Goal: Book appointment/travel/reservation

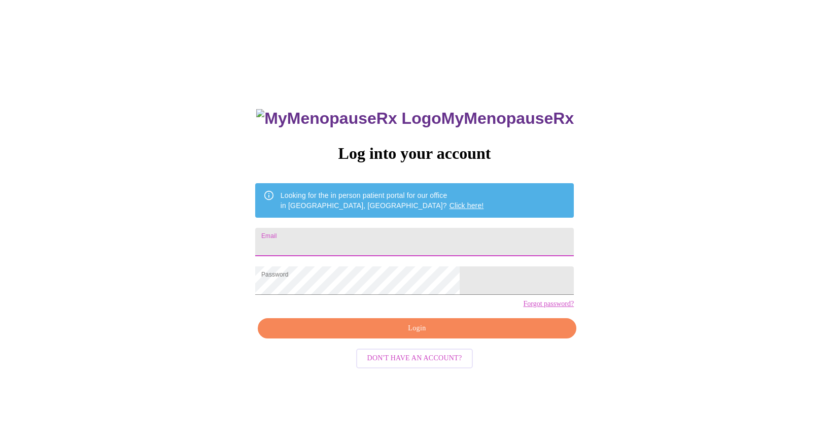
click at [464, 230] on input "Email" at bounding box center [414, 242] width 319 height 28
type input "[EMAIL_ADDRESS][DOMAIN_NAME]"
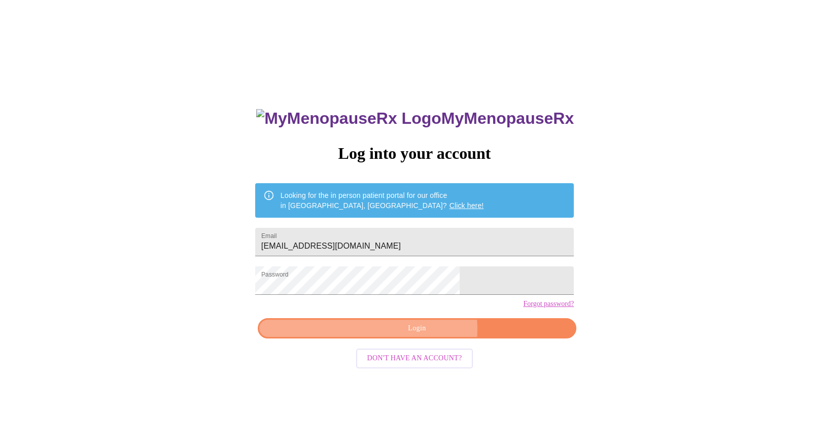
click at [424, 335] on span "Login" at bounding box center [416, 328] width 295 height 13
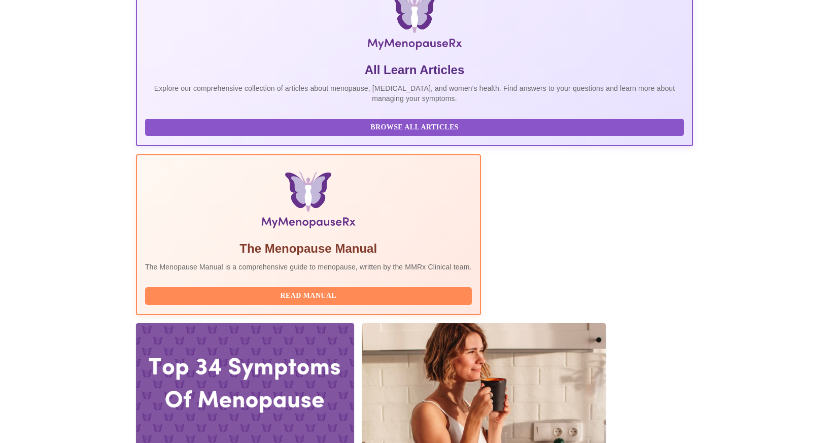
scroll to position [179, 0]
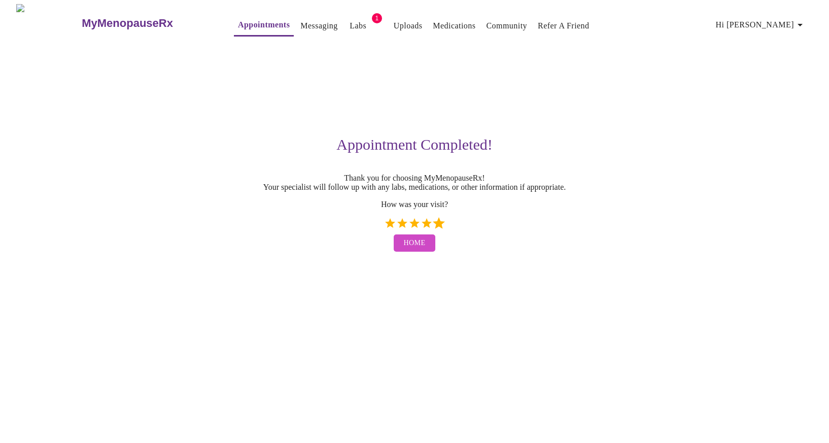
click at [437, 228] on label "5 Stars" at bounding box center [439, 223] width 12 height 12
click at [384, 227] on input "5 Stars" at bounding box center [384, 227] width 1 height 1
radio input "true"
click at [417, 250] on span "Home" at bounding box center [415, 243] width 22 height 13
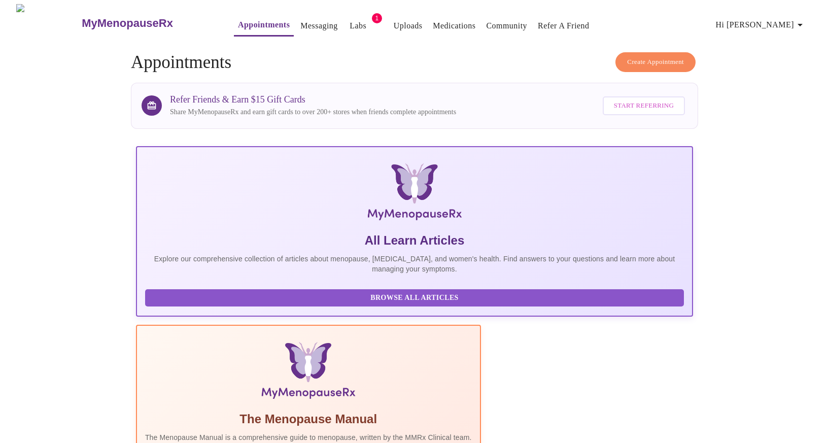
click at [639, 58] on span "Create Appointment" at bounding box center [655, 62] width 57 height 12
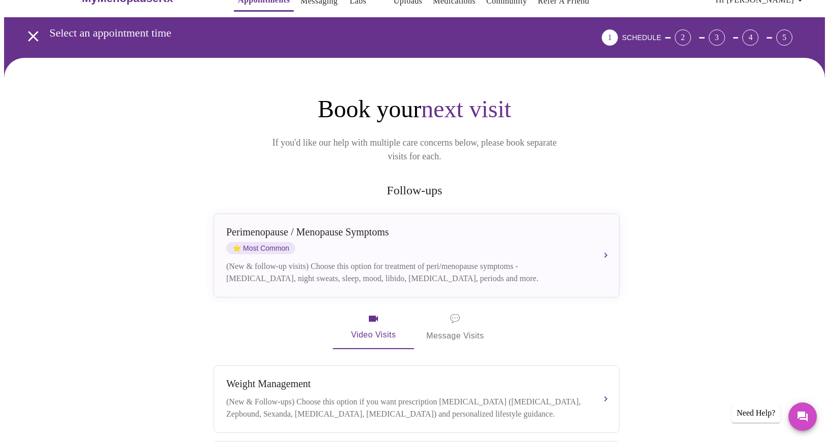
scroll to position [15, 0]
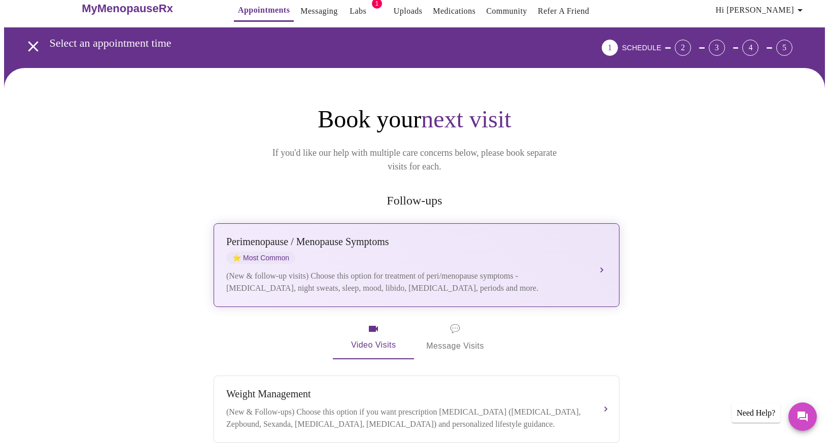
click at [601, 252] on button "[MEDICAL_DATA] / Menopause Symptoms ⭐ Most Common (New & follow-up visits) Choo…" at bounding box center [417, 265] width 406 height 84
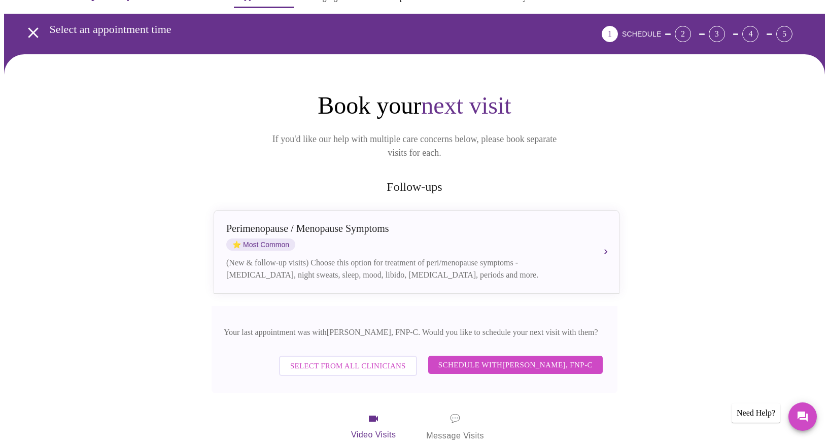
scroll to position [19, 0]
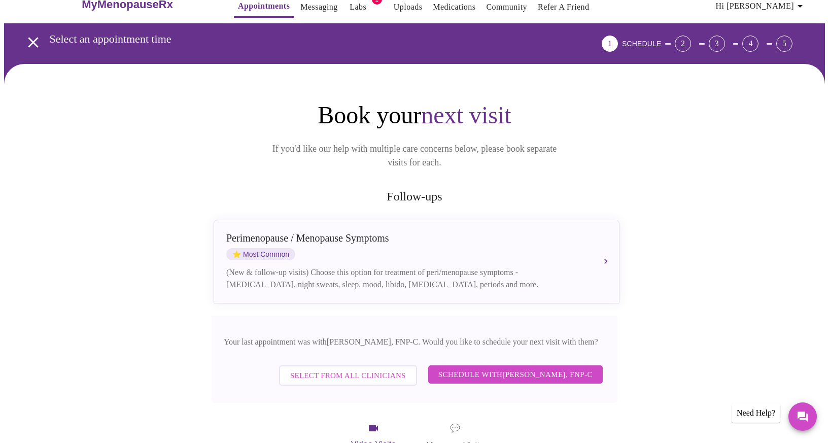
click at [26, 38] on icon "open drawer" at bounding box center [33, 42] width 18 height 18
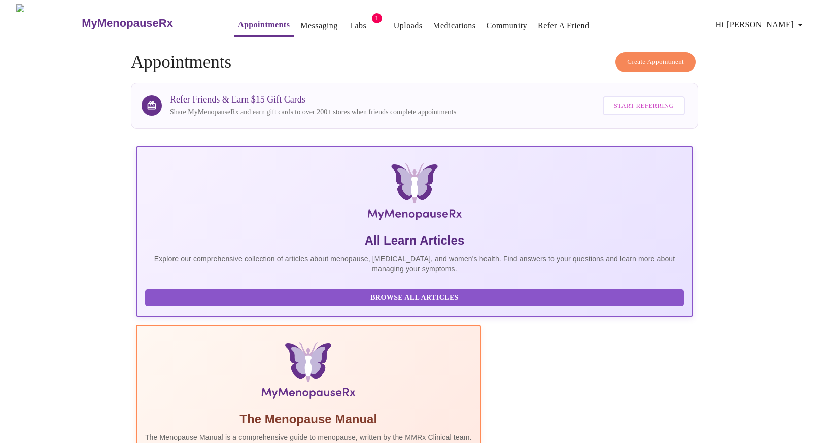
click at [653, 58] on span "Create Appointment" at bounding box center [655, 62] width 57 height 12
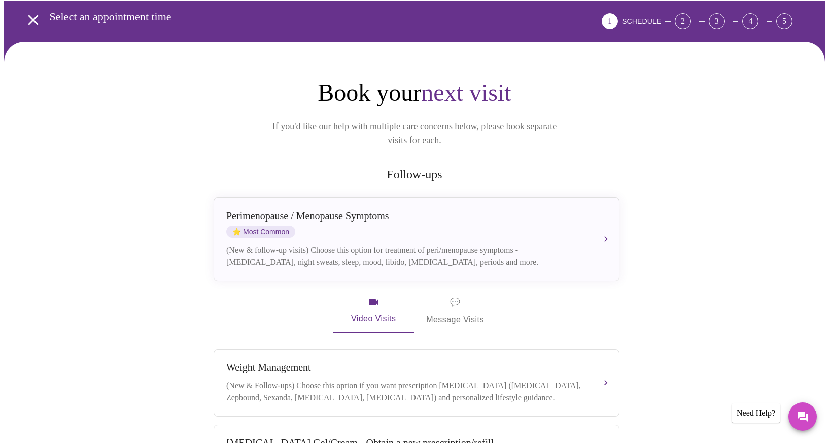
scroll to position [52, 0]
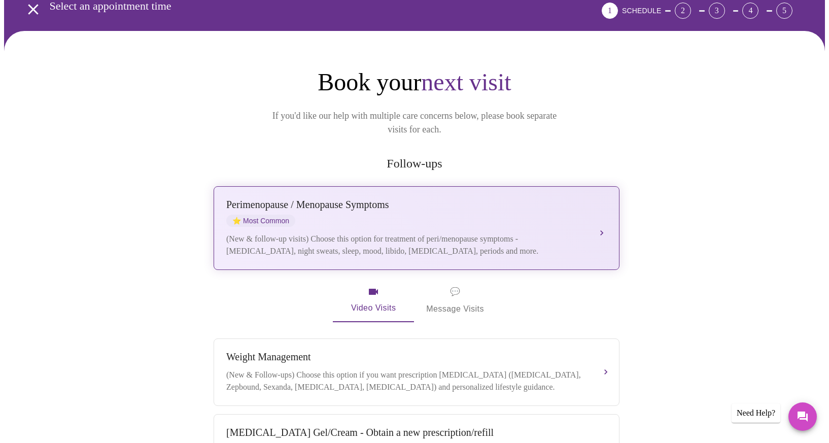
click at [601, 213] on button "[MEDICAL_DATA] / Menopause Symptoms ⭐ Most Common (New & follow-up visits) Choo…" at bounding box center [417, 228] width 406 height 84
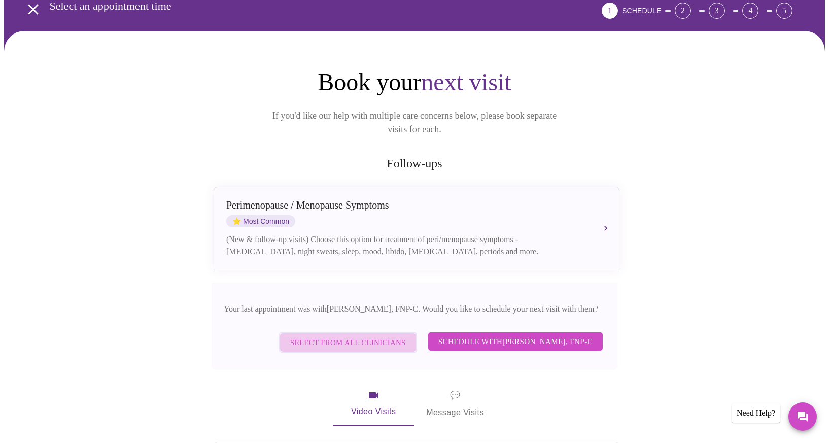
click at [361, 336] on span "Select from All Clinicians" at bounding box center [348, 342] width 116 height 13
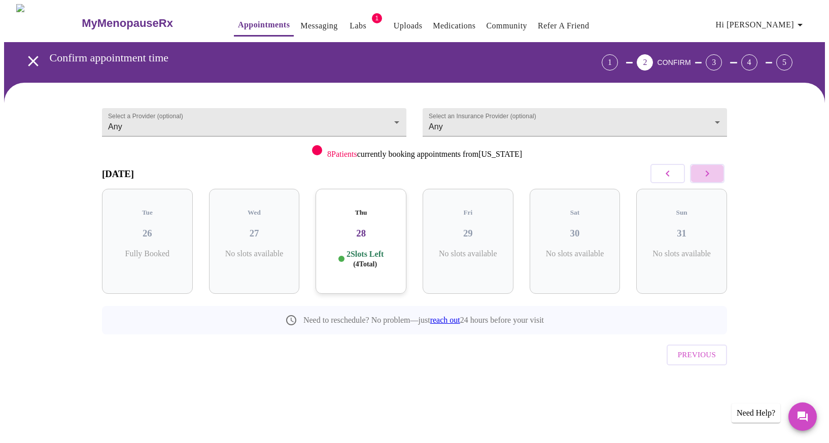
click at [707, 174] on icon "button" at bounding box center [708, 174] width 4 height 6
click at [707, 175] on icon "button" at bounding box center [708, 174] width 4 height 6
click at [706, 174] on icon "button" at bounding box center [707, 173] width 12 height 12
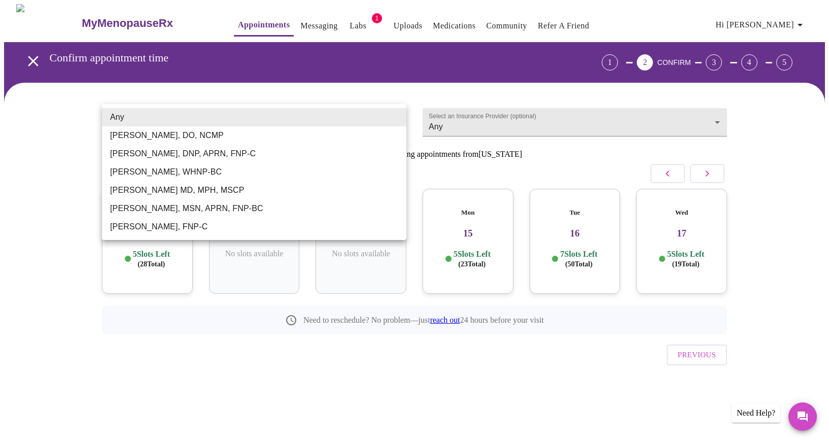
click at [397, 119] on body "MyMenopauseRx Appointments Messaging Labs 1 Uploads Medications Community Refer…" at bounding box center [414, 210] width 821 height 412
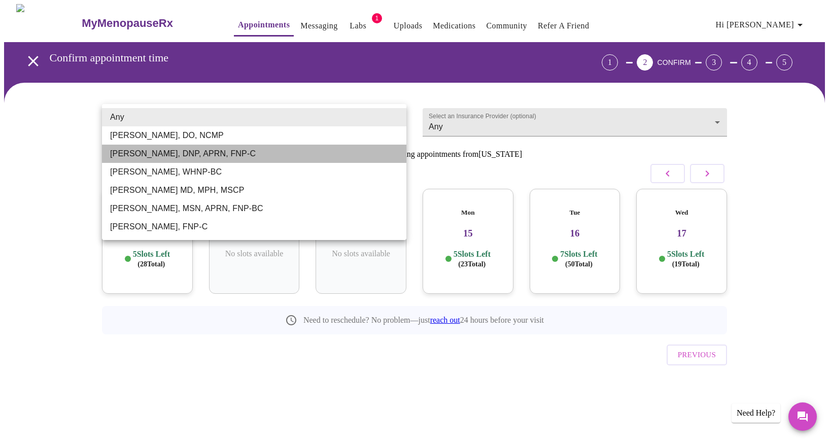
click at [249, 153] on li "[PERSON_NAME], DNP, APRN, FNP-C" at bounding box center [254, 154] width 304 height 18
type input "[PERSON_NAME], DNP, APRN, FNP-C"
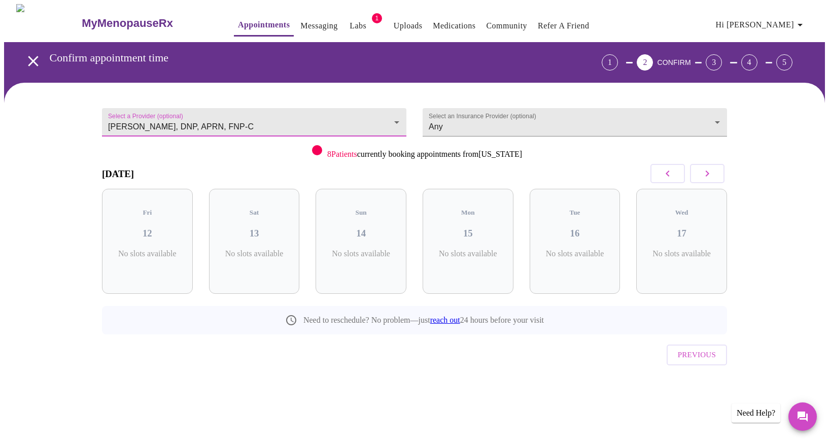
click at [674, 172] on button "button" at bounding box center [668, 173] width 35 height 19
click at [707, 174] on icon "button" at bounding box center [707, 173] width 12 height 12
click at [707, 176] on icon "button" at bounding box center [707, 173] width 12 height 12
click at [707, 177] on icon "button" at bounding box center [707, 173] width 12 height 12
click at [707, 178] on icon "button" at bounding box center [707, 173] width 12 height 12
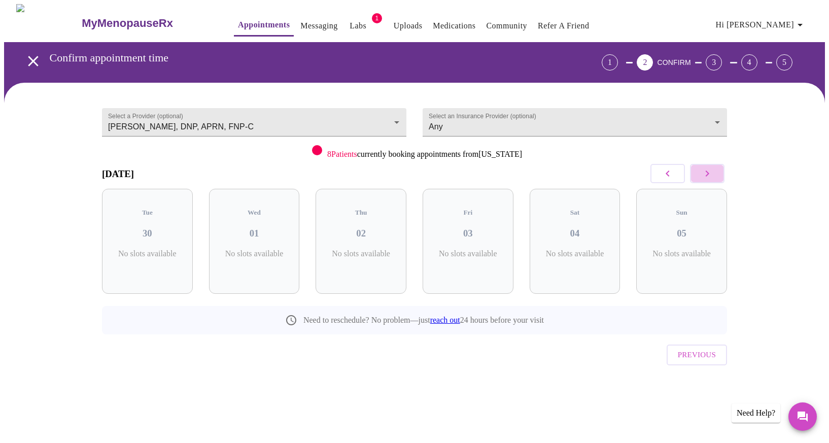
click at [707, 179] on icon "button" at bounding box center [707, 173] width 12 height 12
click at [139, 266] on div "Mon 06 1 Slots Left ( 4 Total)" at bounding box center [147, 241] width 91 height 105
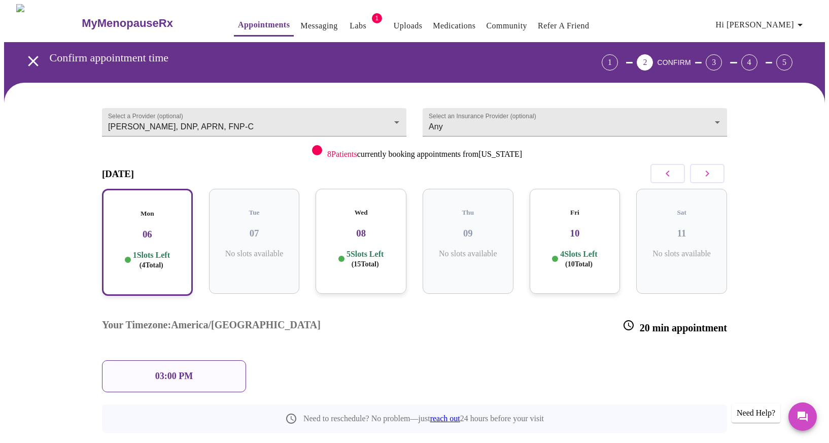
click at [227, 360] on div "03:00 PM" at bounding box center [174, 376] width 144 height 32
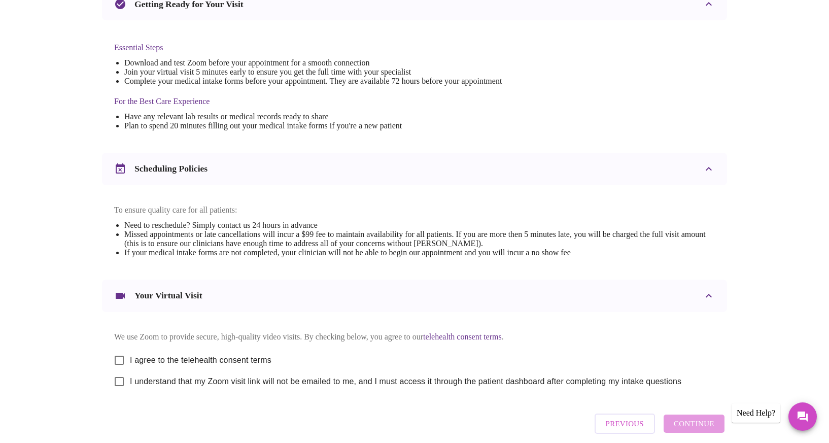
scroll to position [292, 0]
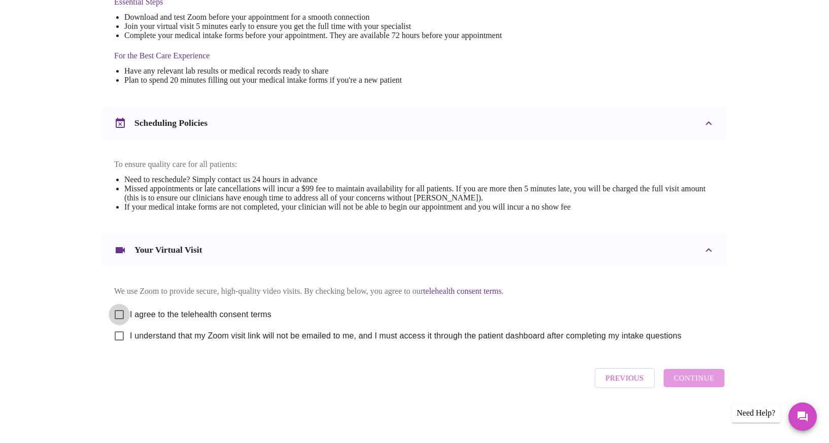
click at [121, 309] on input "I agree to the telehealth consent terms" at bounding box center [119, 314] width 21 height 21
checkbox input "true"
click at [120, 335] on input "I understand that my Zoom visit link will not be emailed to me, and I must acce…" at bounding box center [119, 335] width 21 height 21
checkbox input "true"
click at [701, 385] on span "Continue" at bounding box center [694, 377] width 41 height 13
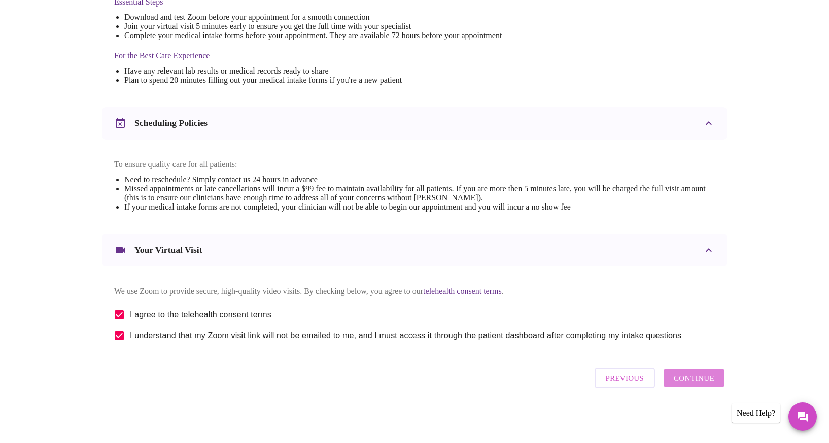
scroll to position [0, 0]
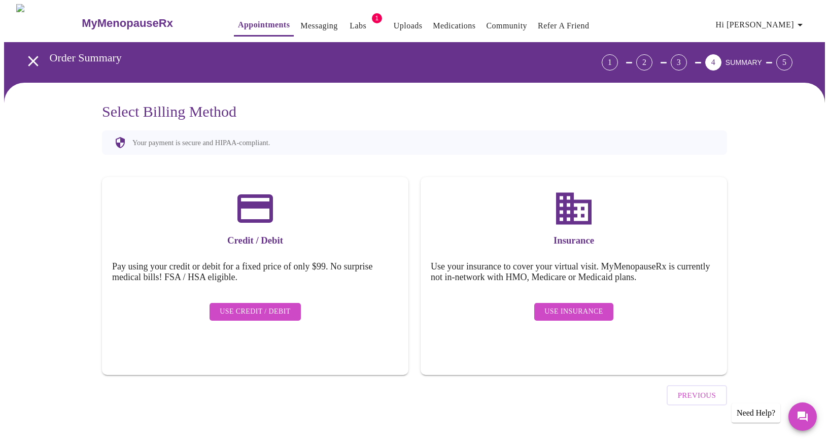
click at [576, 309] on span "Use Insurance" at bounding box center [574, 311] width 58 height 13
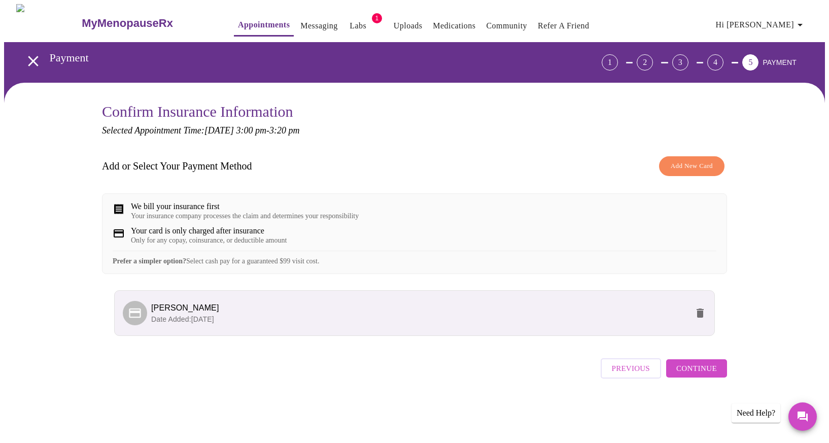
click at [707, 375] on span "Continue" at bounding box center [696, 368] width 41 height 13
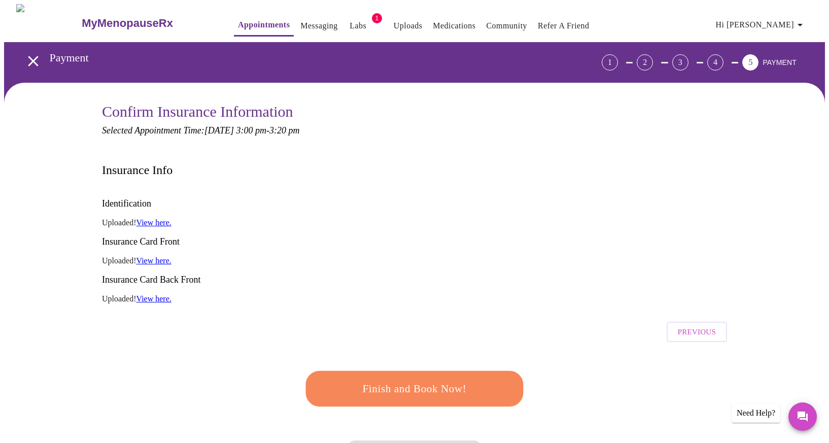
scroll to position [27, 0]
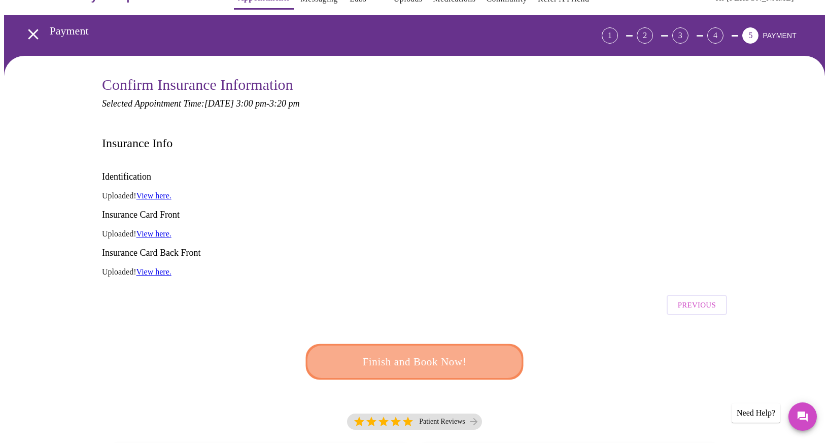
click at [468, 353] on span "Finish and Book Now!" at bounding box center [415, 362] width 188 height 19
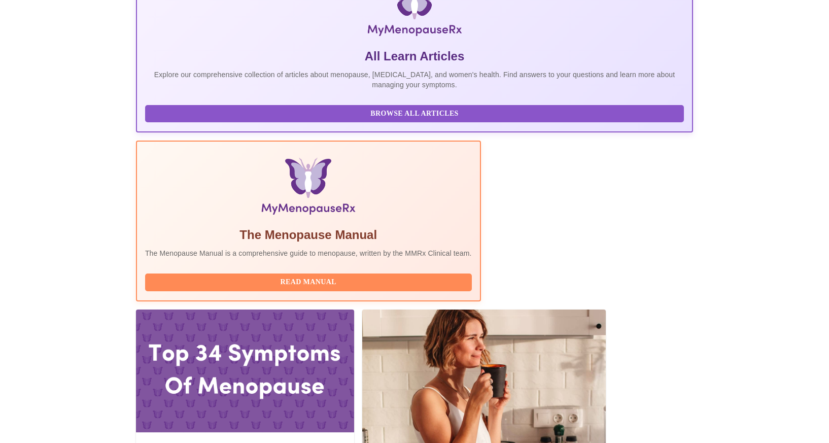
scroll to position [187, 0]
